Goal: Task Accomplishment & Management: Complete application form

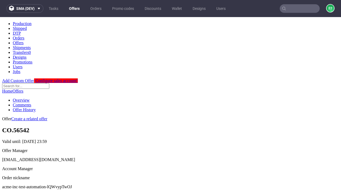
scroll to position [53, 0]
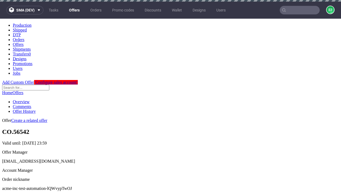
scroll to position [2, 0]
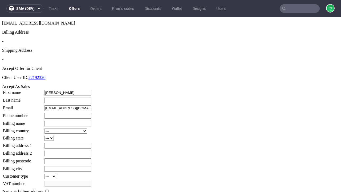
type input "Dorcas"
type input "Torp"
type input "1509813888"
type input "Dorris_Flatley"
select select "13"
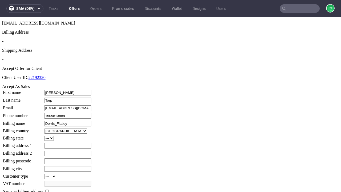
select select "132"
type input "Dorris_Flatley"
type input "775 Willa Brae"
type input "XU12 5BU"
type input "Jaskolskifield"
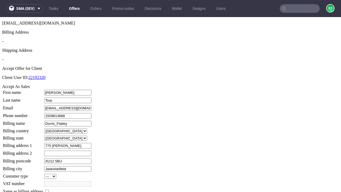
click at [49, 189] on input "checkbox" at bounding box center [46, 190] width 3 height 3
checkbox input "true"
type input "Dorris_Flatley"
select select "13"
type input "775 Willa Brae"
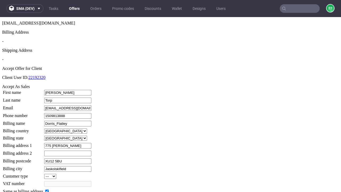
type input "XU12 5BU"
type input "Jaskolskifield"
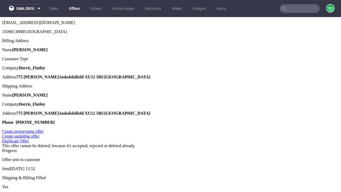
scroll to position [0, 0]
